Goal: Transaction & Acquisition: Purchase product/service

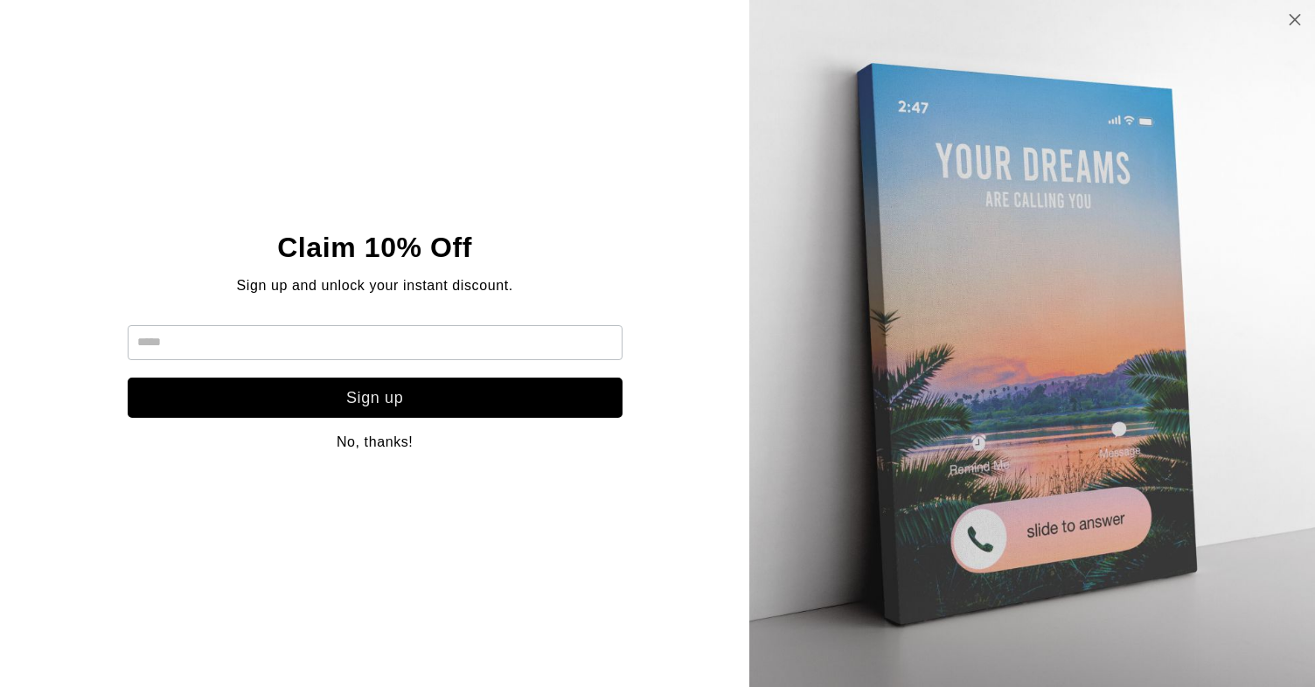
click at [1299, 16] on icon at bounding box center [1295, 19] width 15 height 14
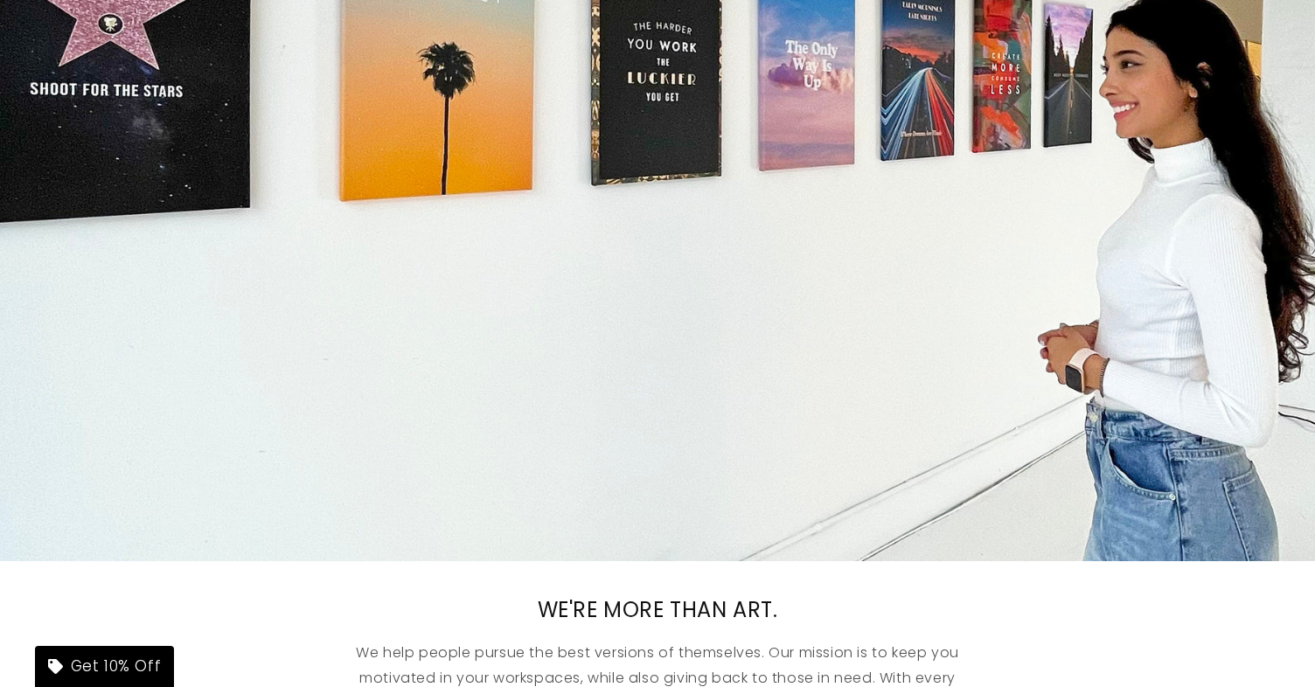
scroll to position [784, 0]
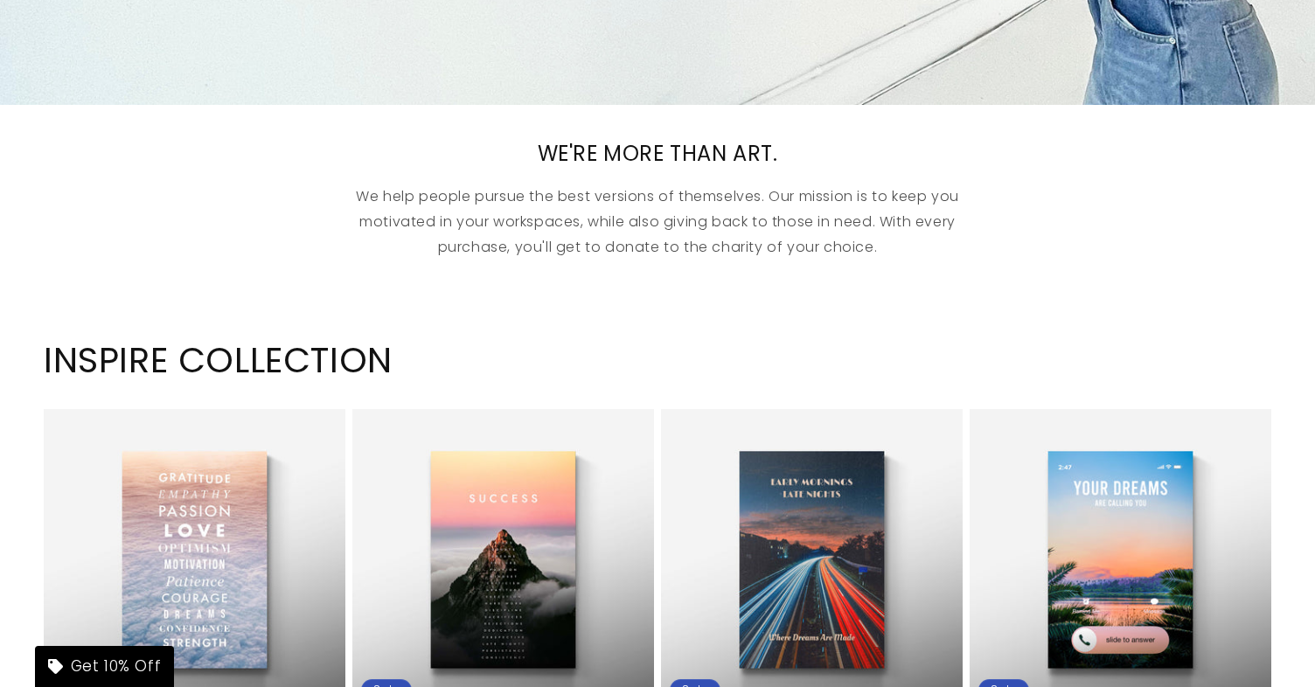
click at [907, 141] on h2 "WE'RE MORE THAN ART." at bounding box center [658, 153] width 682 height 27
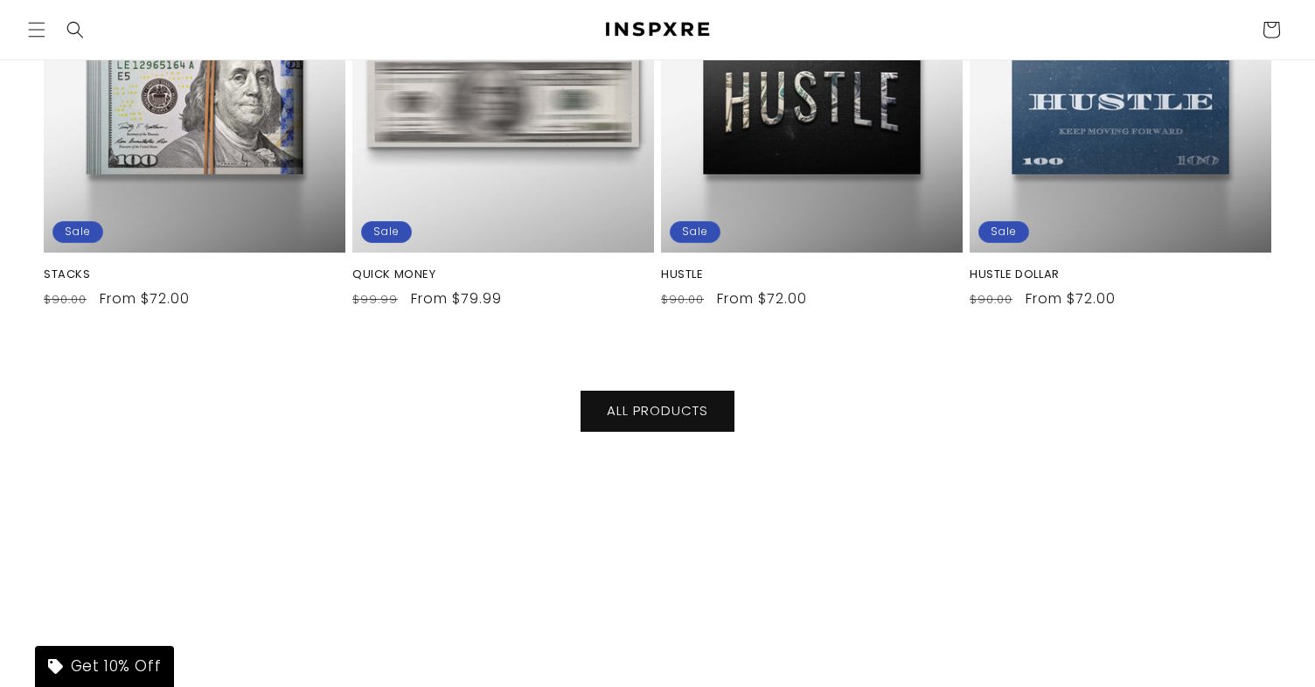
click at [913, 391] on div "ALL PRODUCTS" at bounding box center [658, 411] width 682 height 41
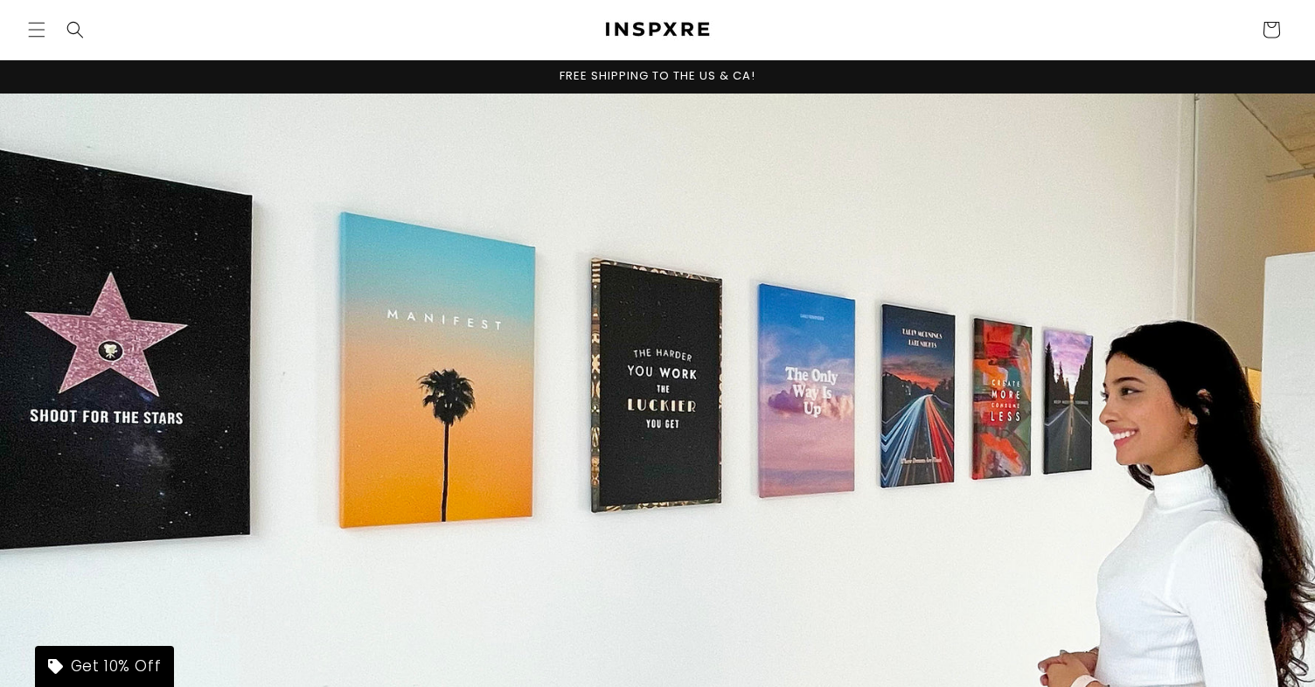
scroll to position [0, 0]
click at [35, 28] on icon "Menu" at bounding box center [36, 29] width 18 height 18
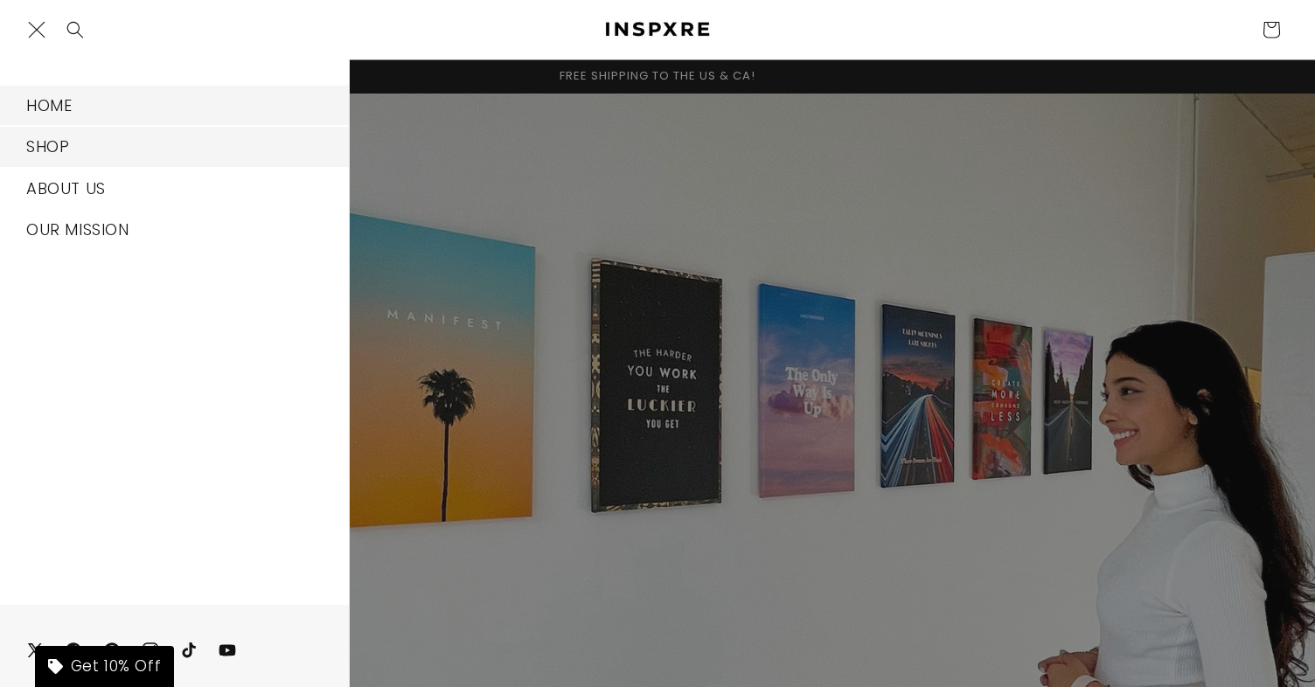
click at [155, 143] on link "SHOP" at bounding box center [174, 146] width 349 height 39
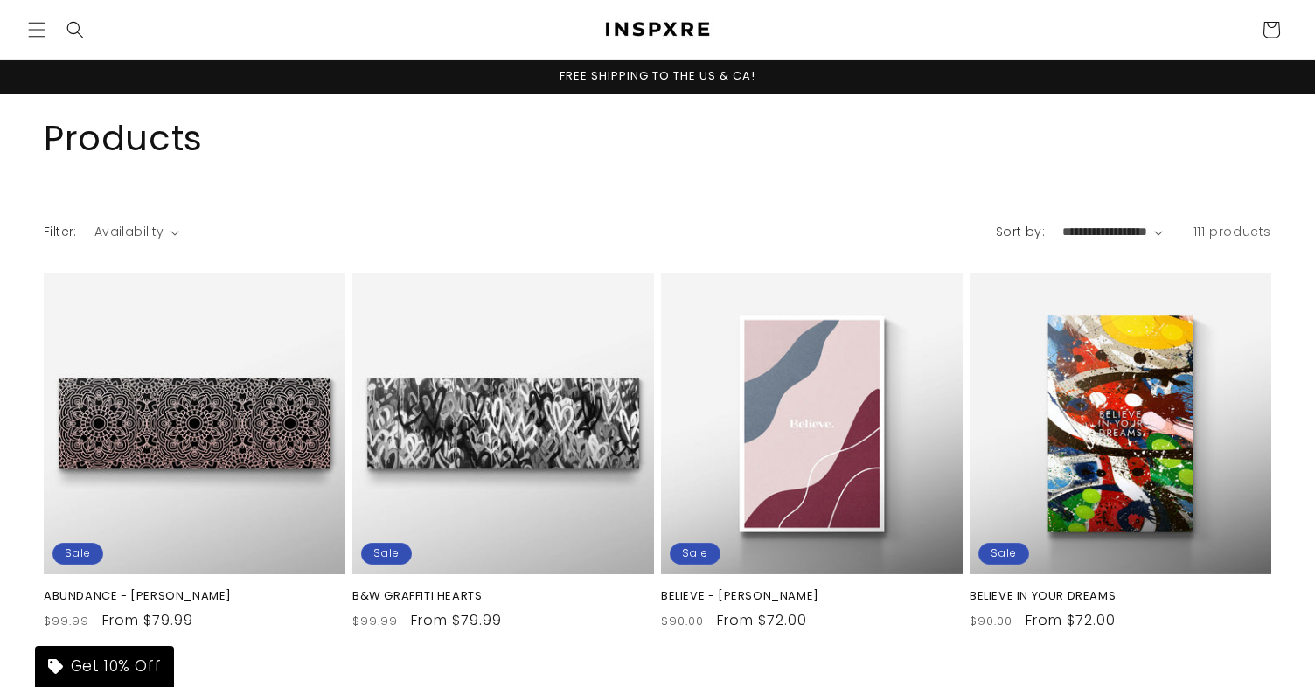
click at [832, 228] on div "Filter: Availability 0 selected Reset Availability In stock (111) In stock (111…" at bounding box center [491, 238] width 895 height 31
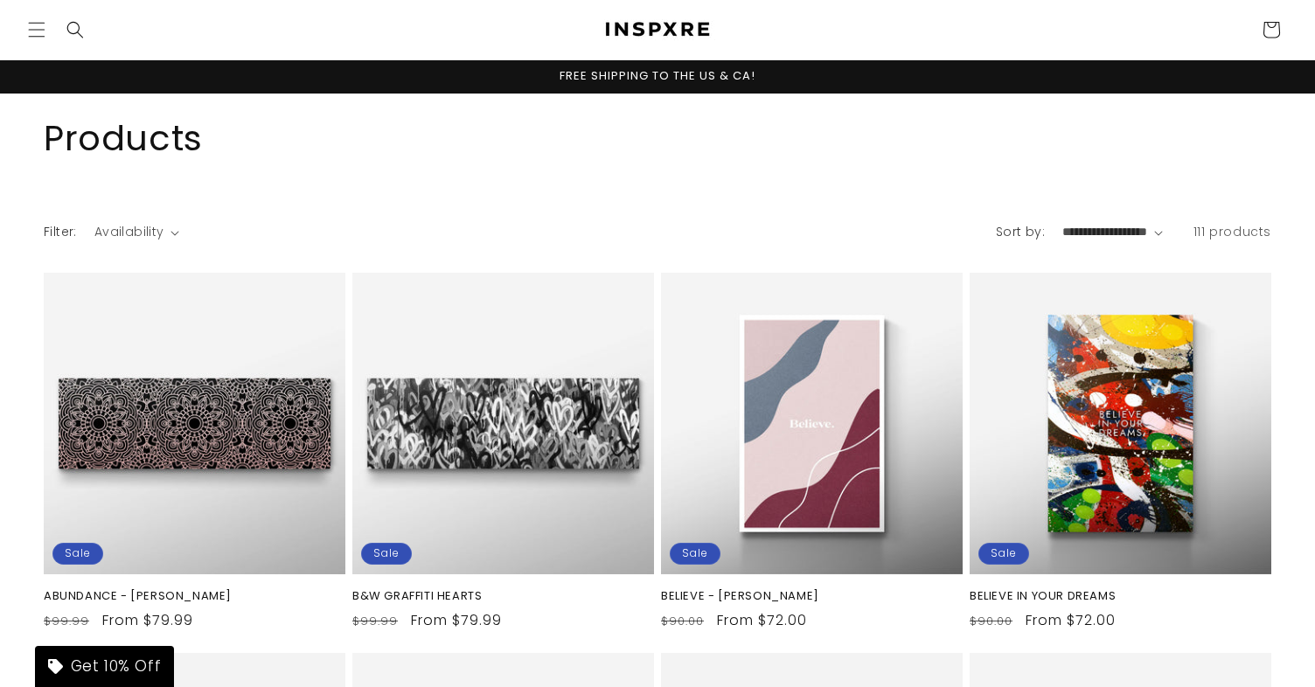
click at [826, 223] on div "Filter: Availability 0 selected Reset Availability In stock (111) In stock (111…" at bounding box center [491, 238] width 895 height 31
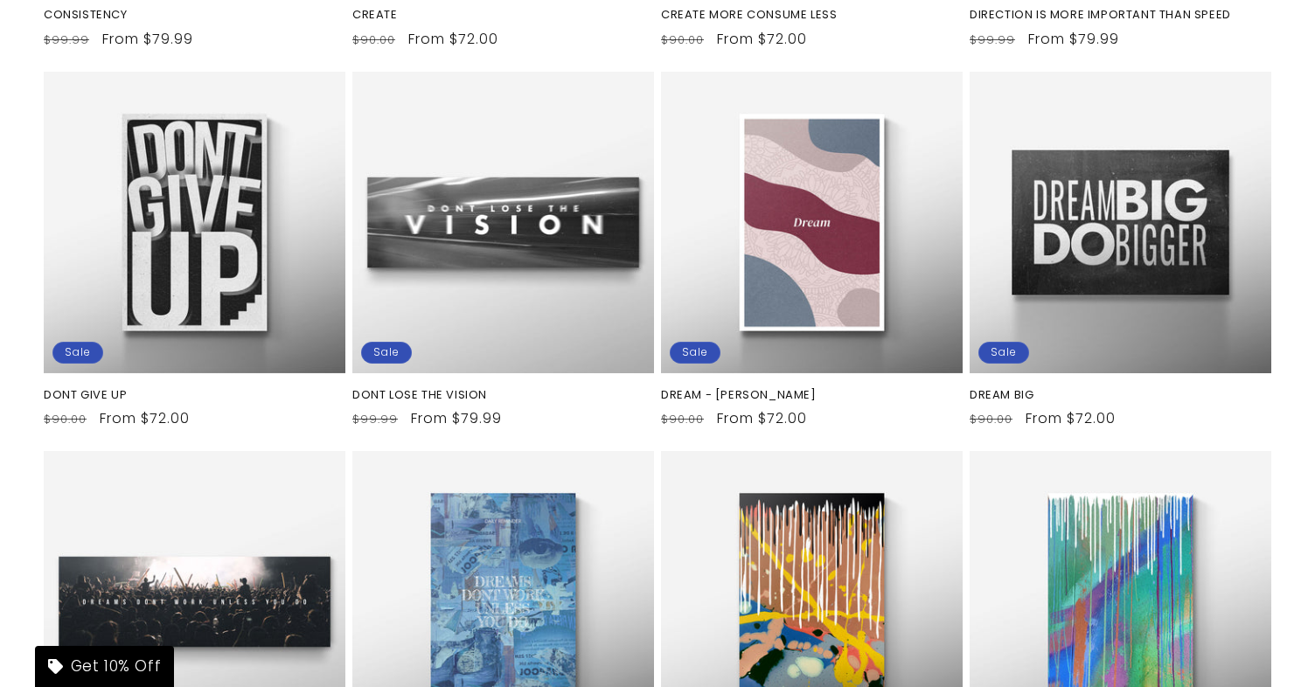
scroll to position [1793, 0]
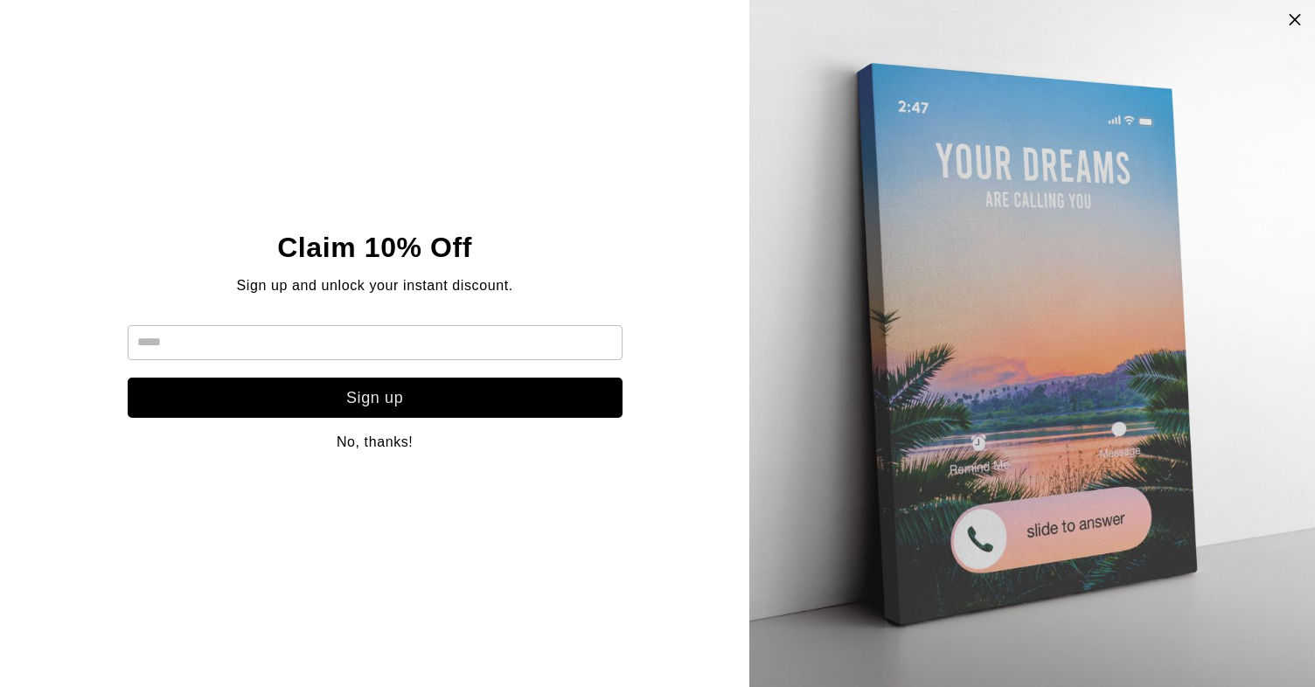
scroll to position [1164, 0]
click at [1295, 21] on icon at bounding box center [1295, 19] width 15 height 14
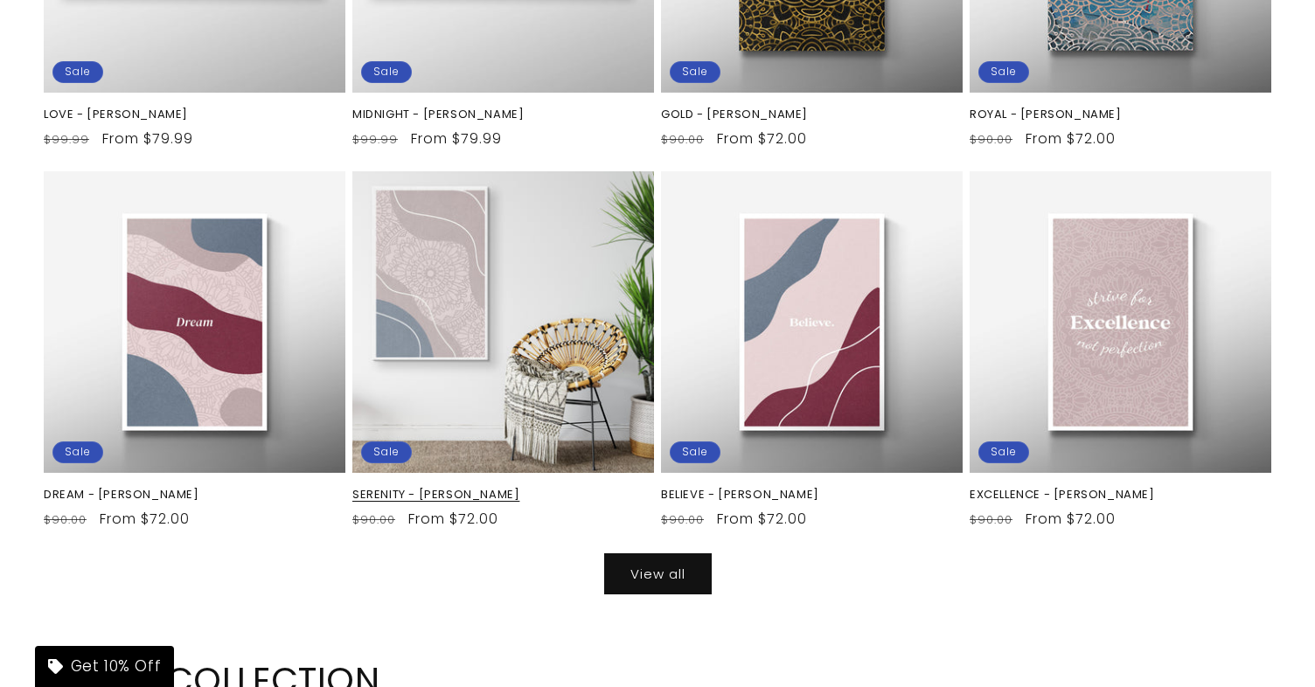
scroll to position [6498, 0]
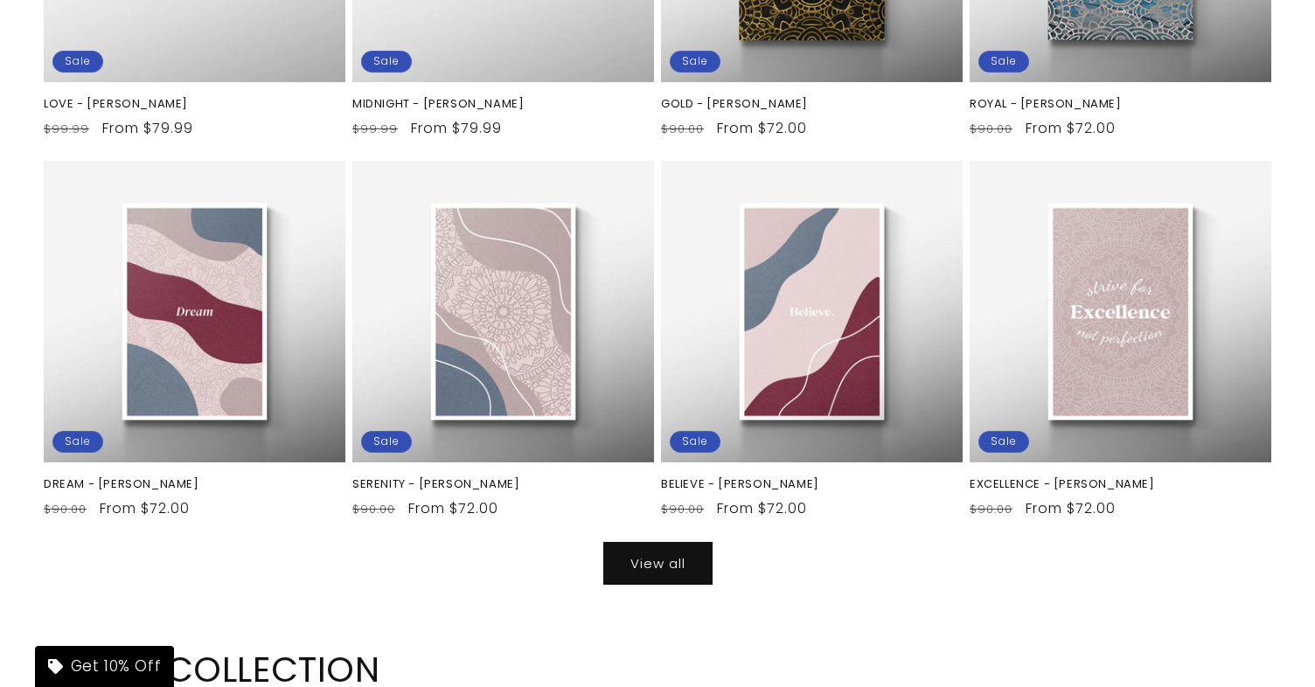
click at [638, 543] on link "View all" at bounding box center [658, 563] width 108 height 41
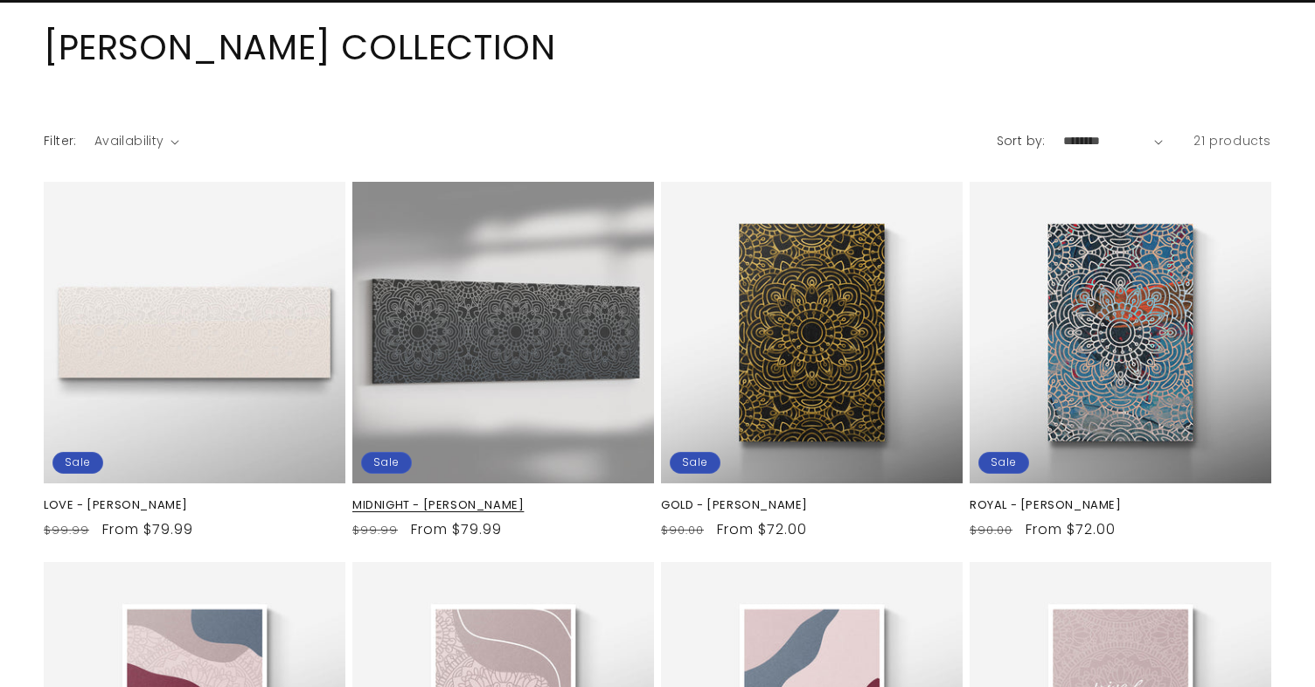
scroll to position [94, 0]
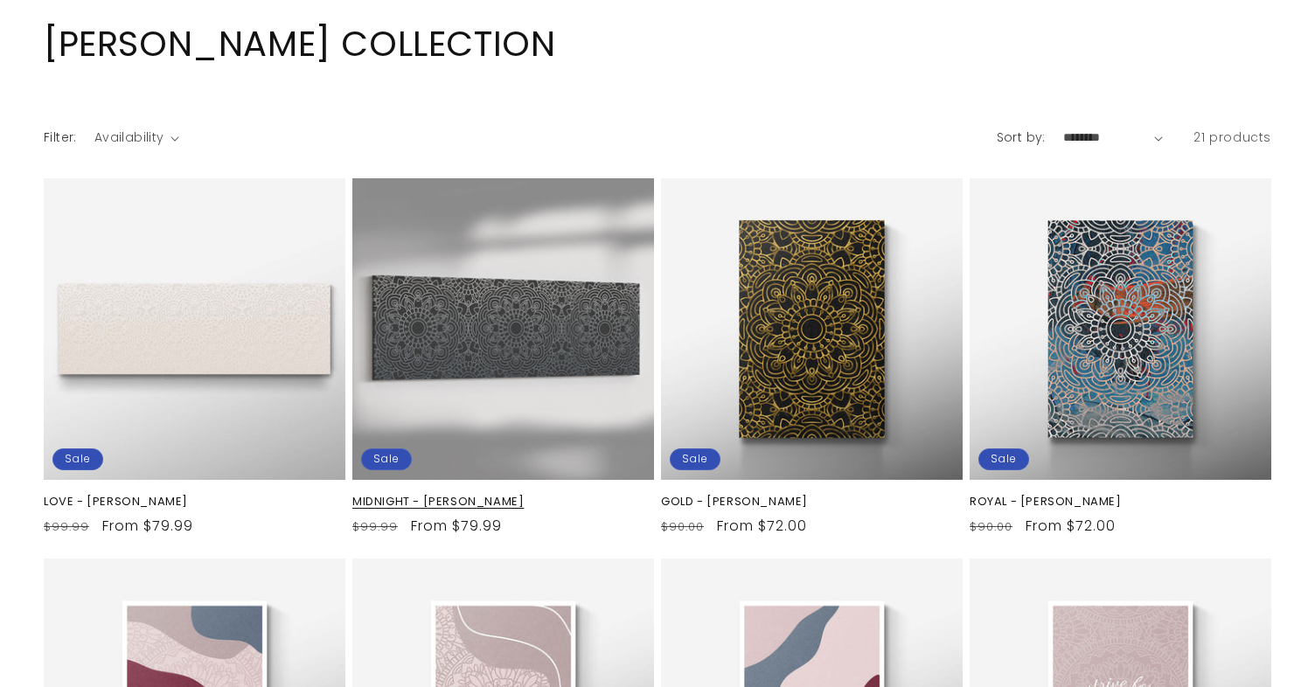
click at [520, 495] on link "MIDNIGHT - [PERSON_NAME]" at bounding box center [503, 502] width 302 height 15
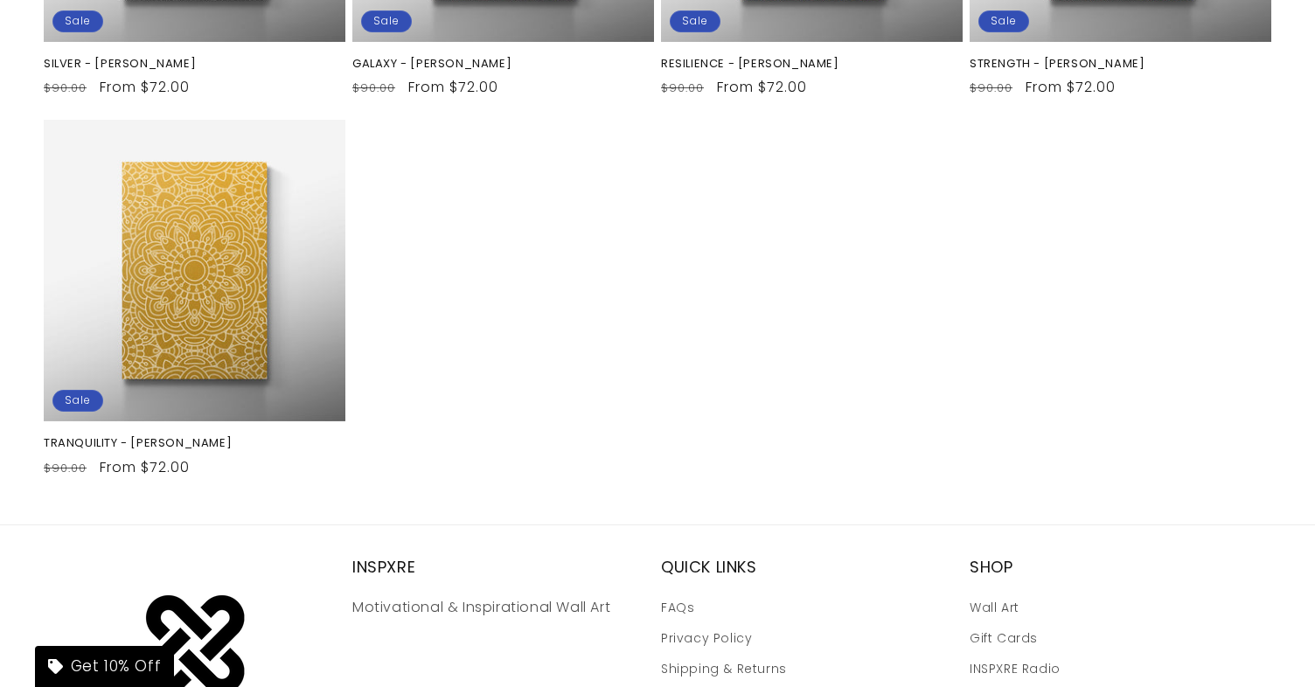
scroll to position [2056, 0]
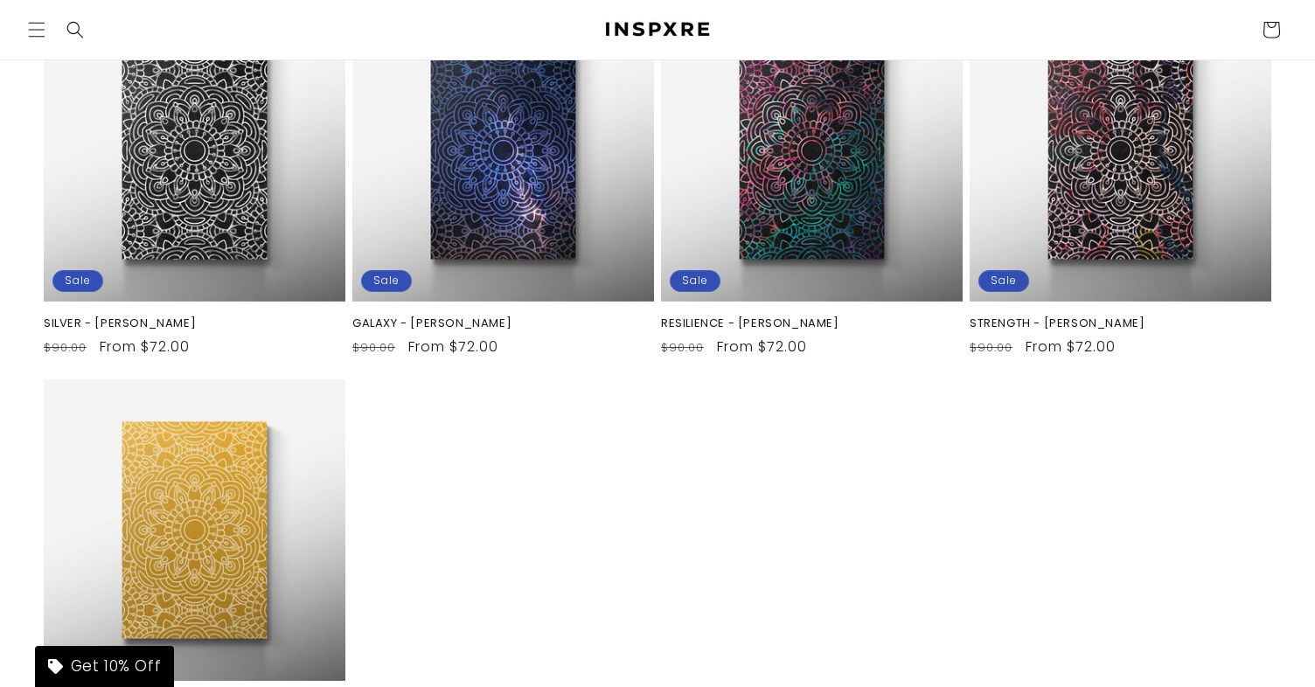
scroll to position [1617, 0]
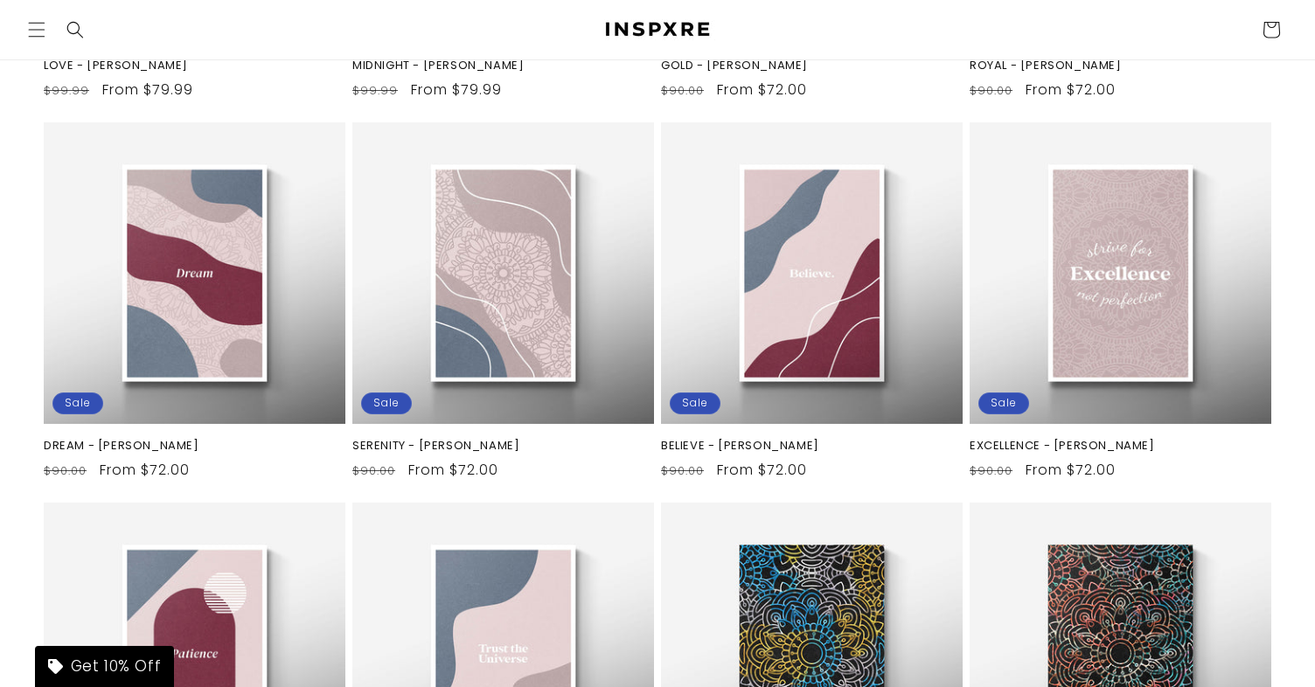
scroll to position [504, 0]
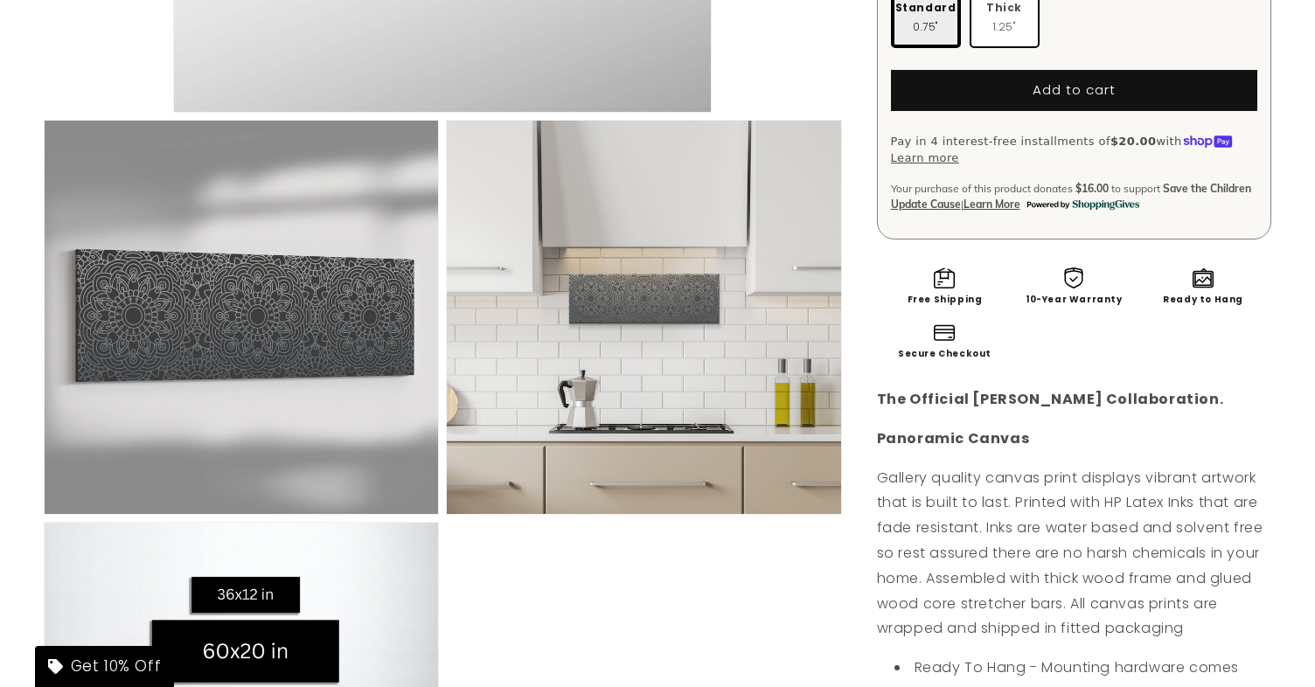
scroll to position [572, 0]
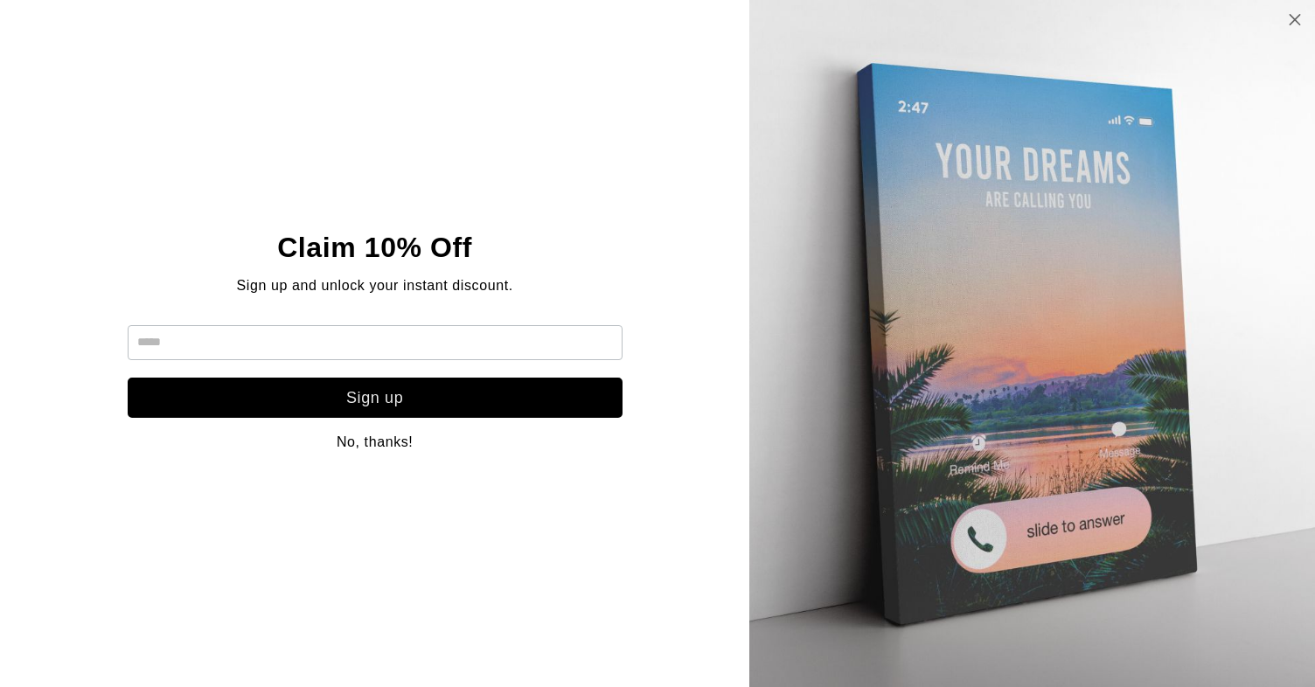
click at [1293, 13] on icon at bounding box center [1295, 19] width 15 height 14
click at [1298, 14] on icon at bounding box center [1295, 19] width 15 height 14
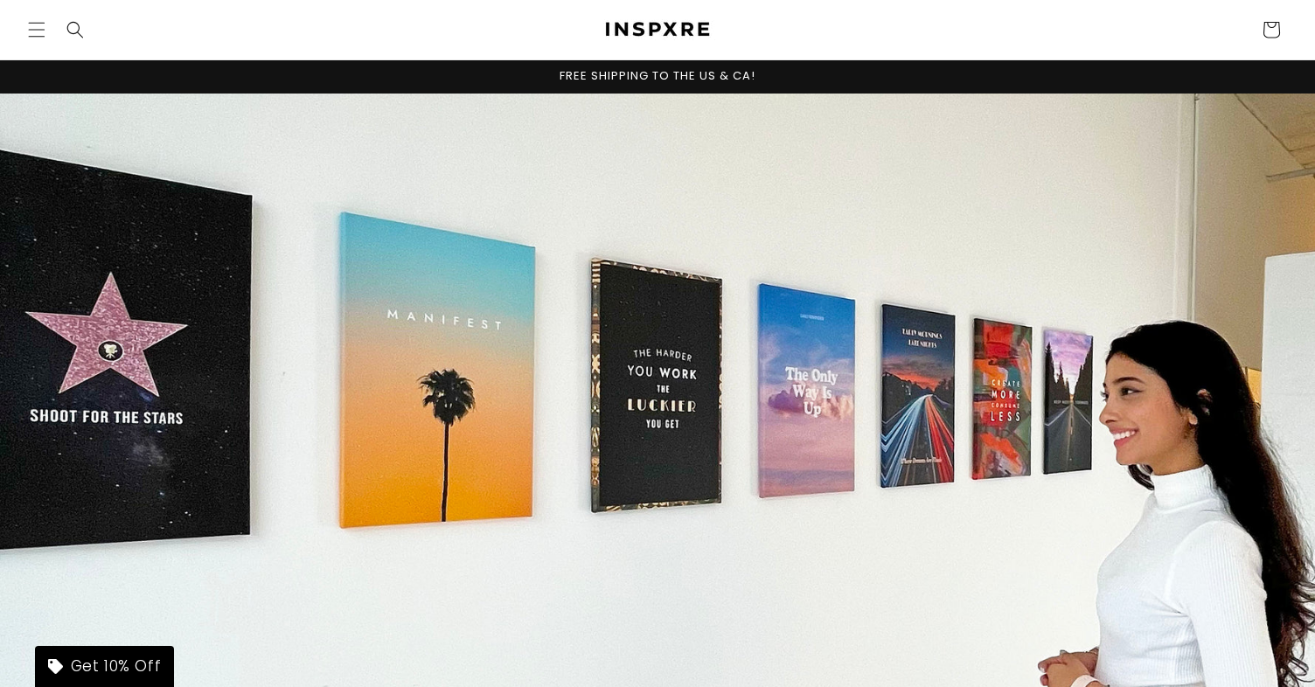
click at [937, 36] on header "HOME SHOP ABOUT US OUR MISSION Country/region [GEOGRAPHIC_DATA] | USD $ Search …" at bounding box center [657, 29] width 1315 height 59
